Goal: Feedback & Contribution: Leave review/rating

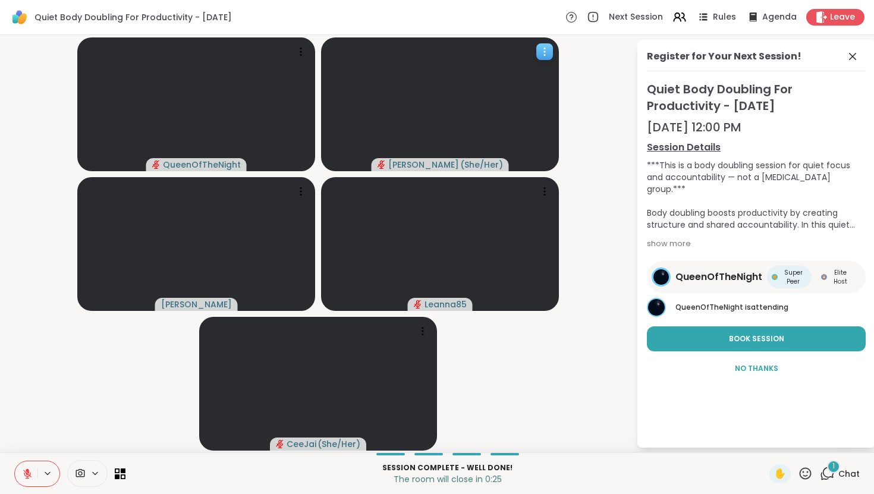
click at [540, 100] on video at bounding box center [440, 104] width 238 height 134
click at [572, 90] on video-player-container "QueenOfTheNight [PERSON_NAME] ( She/Her ) Adrienne_QueenOfTheDawn Leanna85 CeeJ…" at bounding box center [318, 244] width 622 height 408
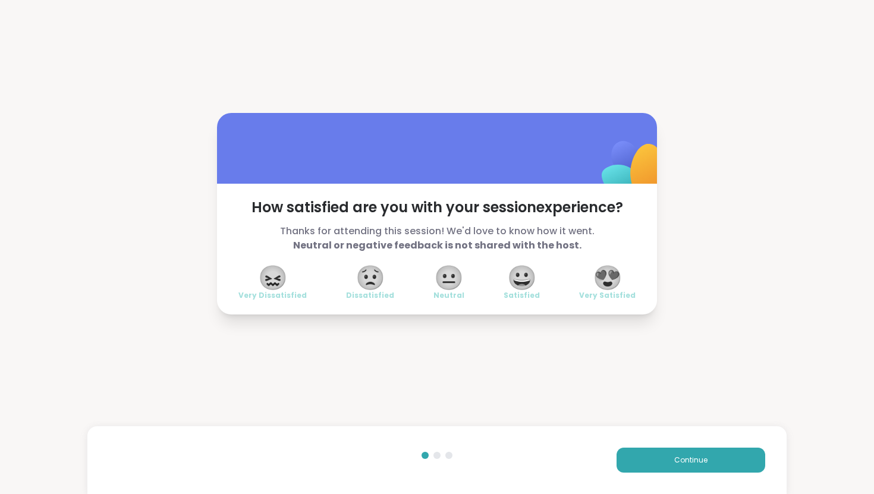
click at [609, 281] on span "😍" at bounding box center [608, 277] width 30 height 21
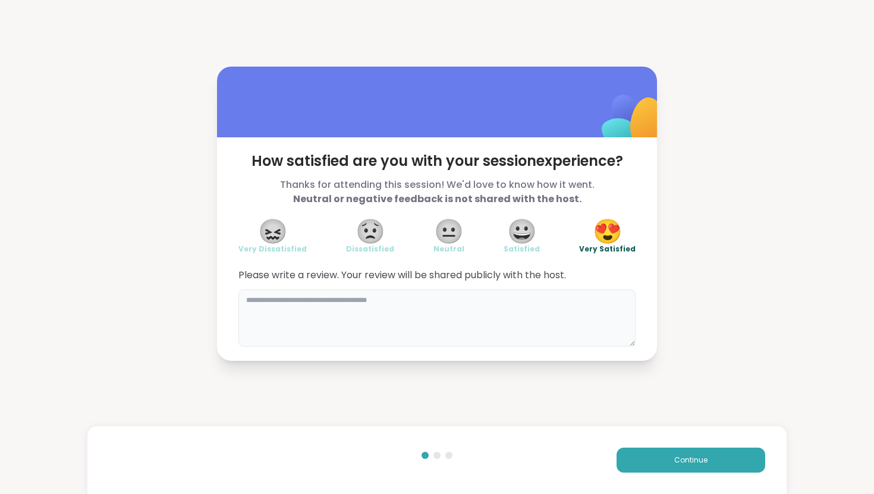
click at [392, 308] on textarea at bounding box center [436, 317] width 397 height 57
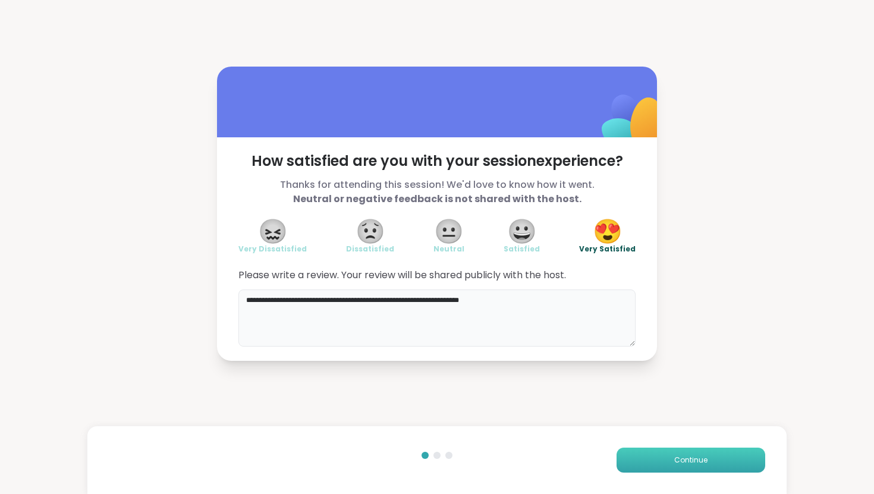
type textarea "**********"
click at [692, 467] on button "Continue" at bounding box center [690, 460] width 149 height 25
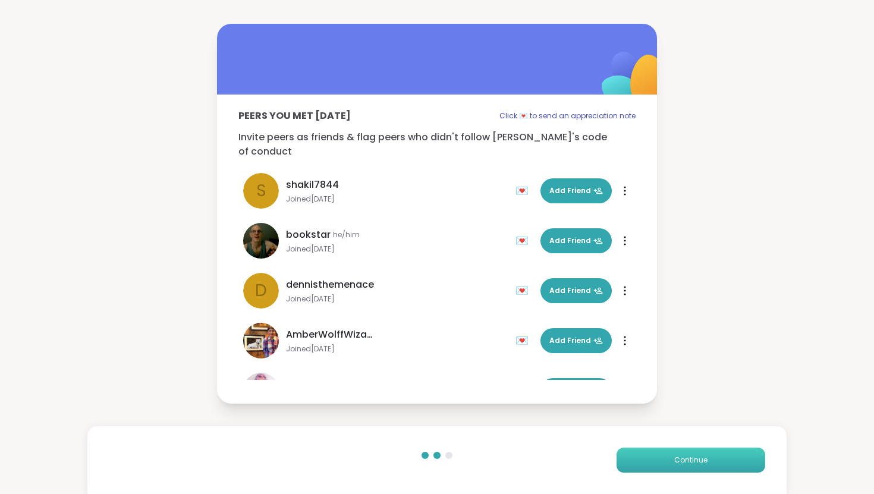
click at [709, 456] on button "Continue" at bounding box center [690, 460] width 149 height 25
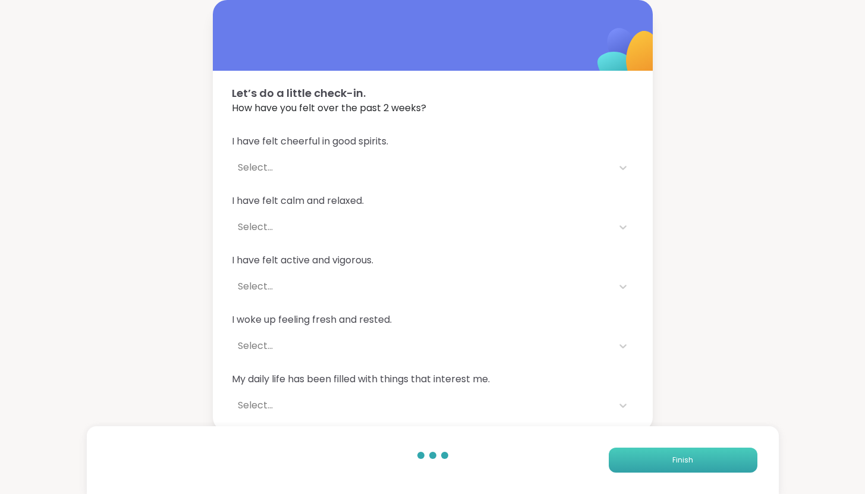
click at [705, 466] on button "Finish" at bounding box center [683, 460] width 149 height 25
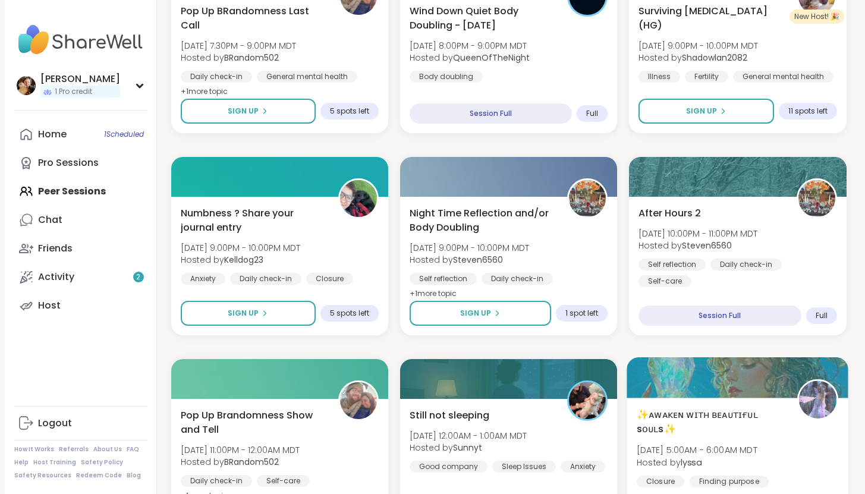
scroll to position [1762, 0]
